Goal: Find specific page/section: Find specific page/section

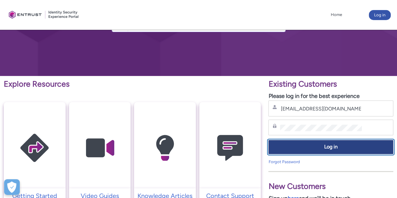
click at [311, 147] on span "Log in" at bounding box center [330, 146] width 117 height 7
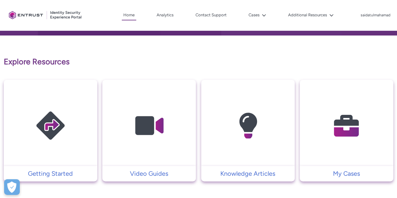
scroll to position [94, 0]
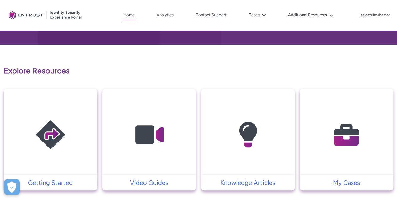
click at [341, 136] on img at bounding box center [347, 134] width 60 height 67
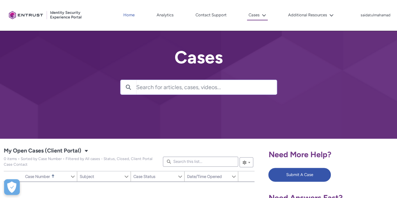
click at [128, 16] on link "Home" at bounding box center [129, 14] width 14 height 9
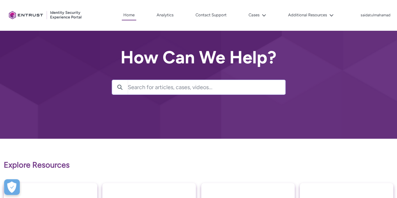
click at [59, 67] on div at bounding box center [198, 69] width 397 height 139
